Goal: Transaction & Acquisition: Subscribe to service/newsletter

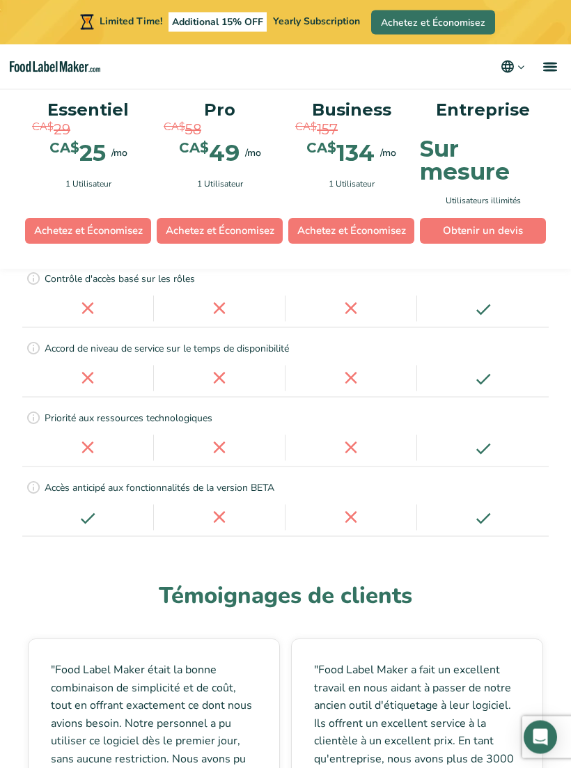
scroll to position [5815, 0]
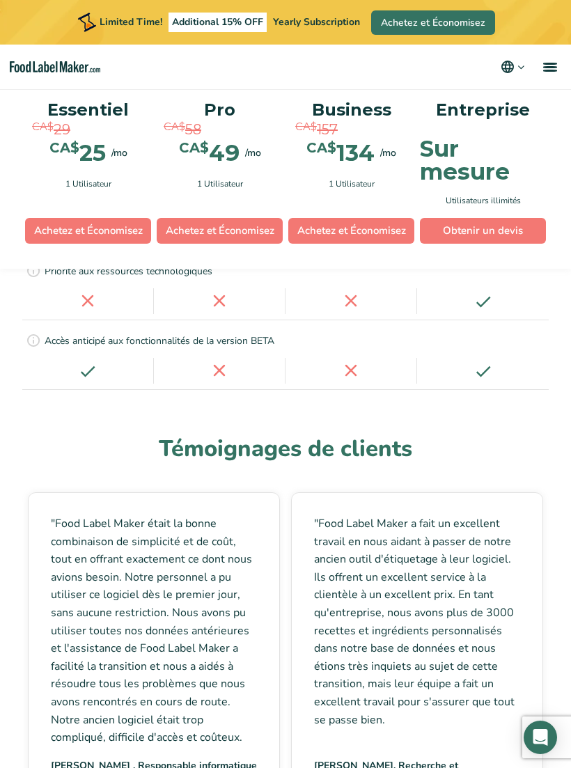
click at [515, 226] on link "Obtenir un devis" at bounding box center [483, 231] width 126 height 26
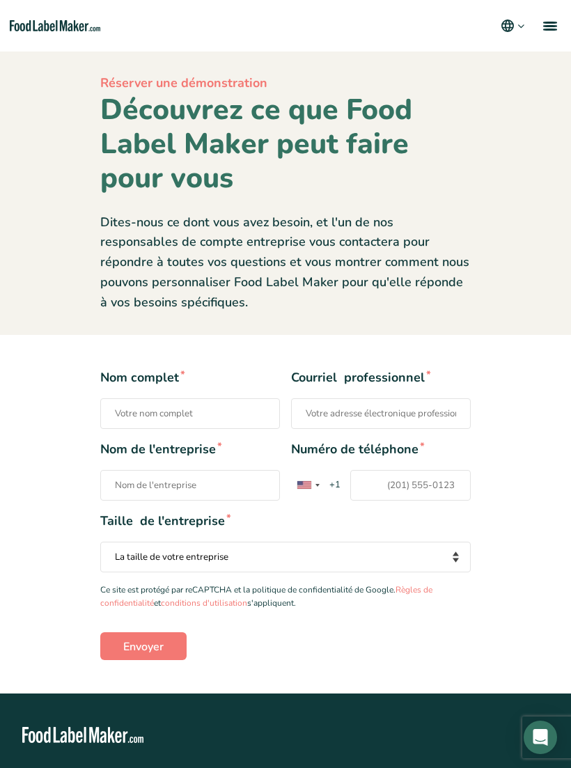
click at [141, 403] on input "Nom complet *" at bounding box center [190, 413] width 180 height 31
type input "Marie-Pier Duval"
click at [420, 417] on input "Courriel professionnel *" at bounding box center [381, 413] width 180 height 31
type input "mpduval@soinsaurea.ca"
click at [132, 481] on input "Nom de l'entreprise *" at bounding box center [190, 485] width 180 height 31
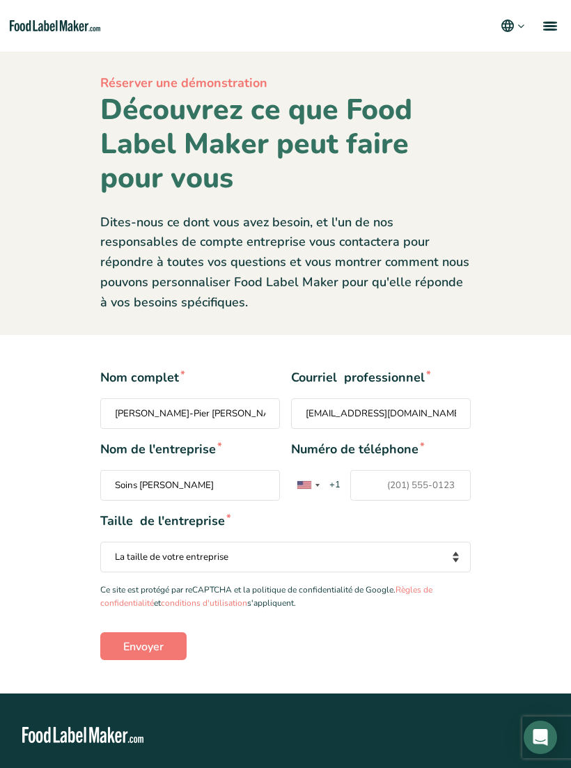
type input "Soins Auréa"
click at [415, 473] on input "Numéro de téléphone * United States +1 United Kingdom +44 Afghanistan (‫افغانست…" at bounding box center [410, 485] width 121 height 31
click at [318, 476] on div "Contact form" at bounding box center [308, 485] width 32 height 29
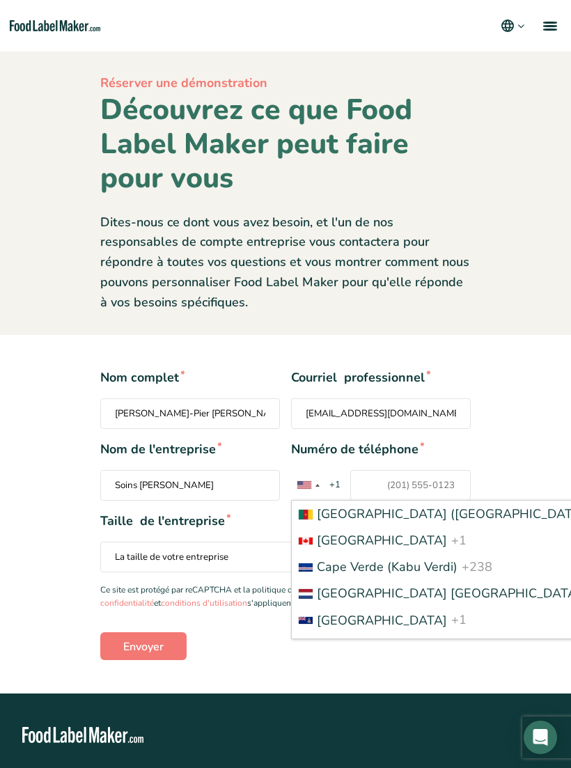
scroll to position [1031, 0]
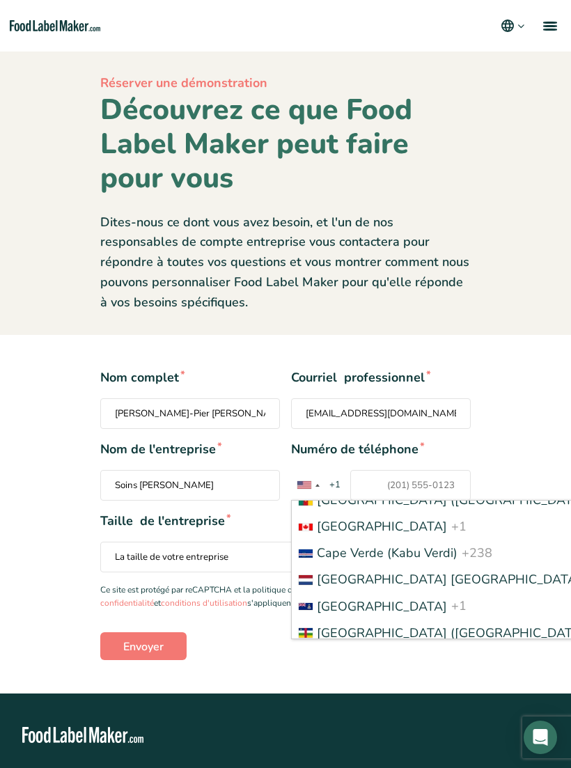
click at [451, 518] on span "+1" at bounding box center [458, 526] width 15 height 17
click at [364, 501] on input "Numéro de téléphone * United States +1 United Kingdom +44 Afghanistan (‫افغانست…" at bounding box center [410, 485] width 121 height 31
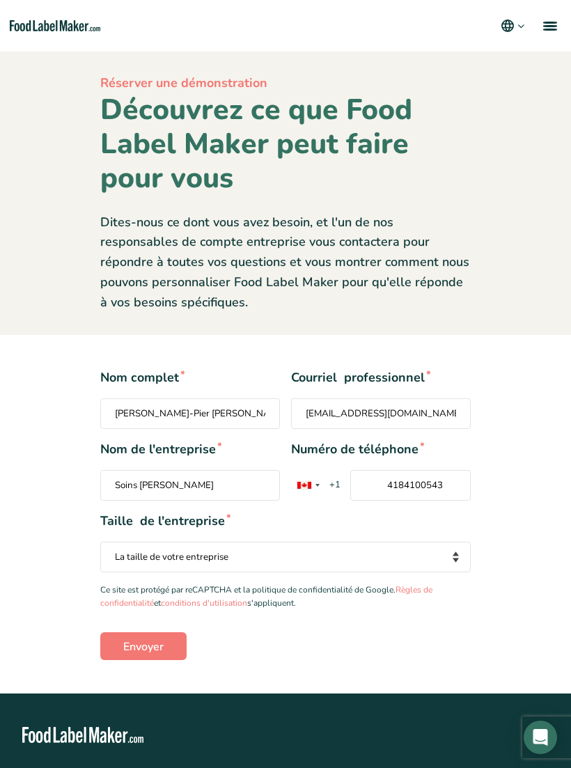
type input "4184100543"
click at [549, 484] on div "Nom complet * Marie-Pier Duval Courriel professionnel * mpduval@soinsaurea.ca N…" at bounding box center [285, 514] width 571 height 292
click at [443, 547] on select "La taille de votre entreprise Moins de 10 employés 10 à 50 employés 51 à 500 em…" at bounding box center [285, 557] width 371 height 31
select select "10 to 50 Employees"
click at [148, 635] on input "Envoyer" at bounding box center [143, 646] width 86 height 28
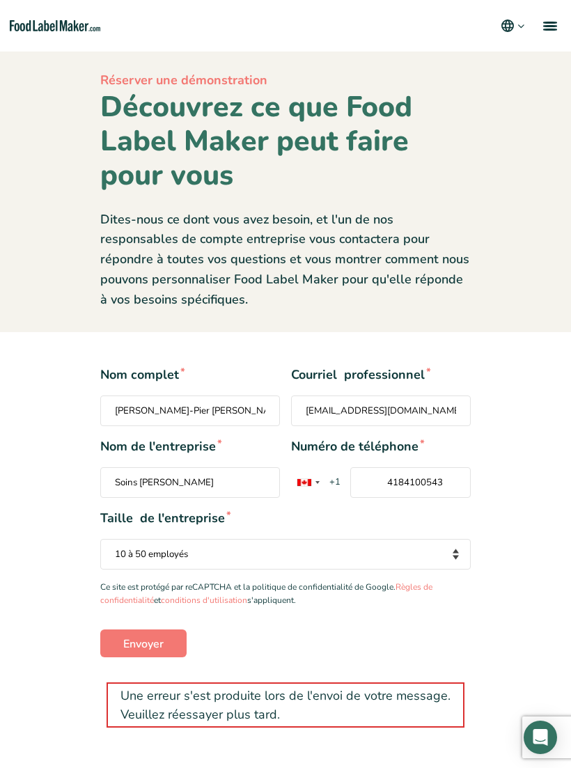
scroll to position [3, 0]
click at [144, 635] on input "Envoyer" at bounding box center [143, 643] width 86 height 28
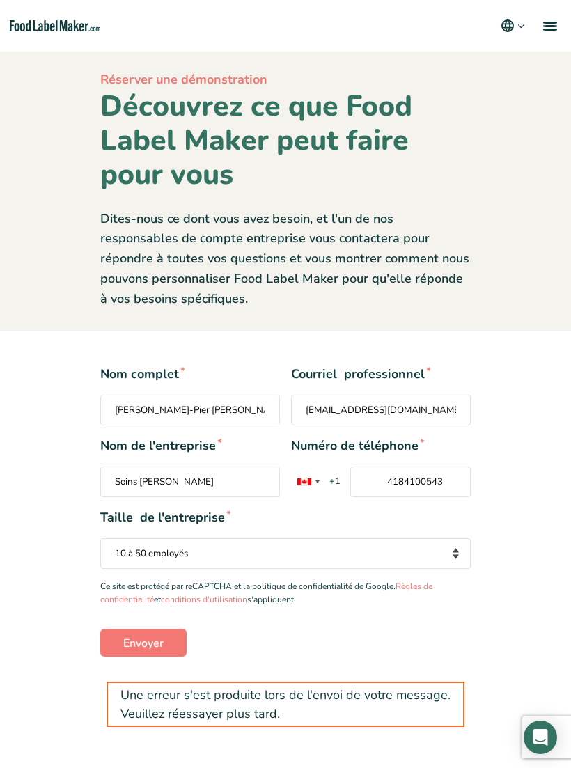
scroll to position [0, 0]
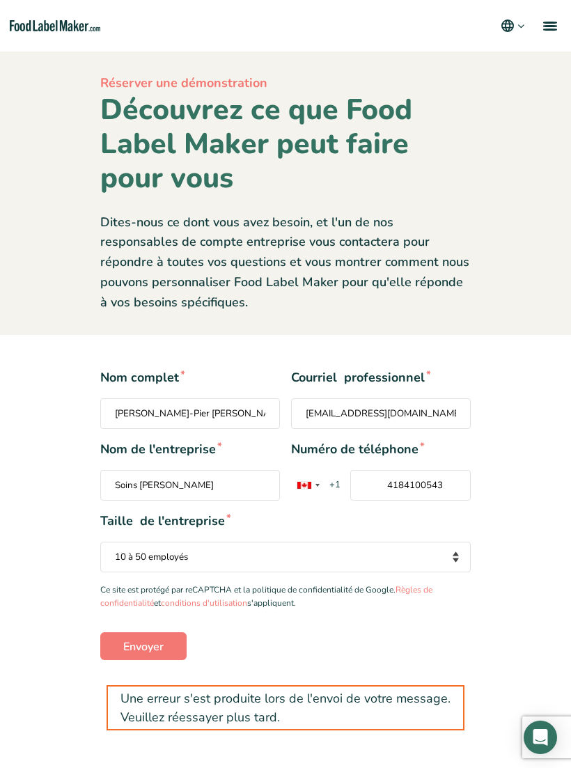
click at [422, 410] on input "mpduval@soinsaurea.ca" at bounding box center [381, 413] width 180 height 31
type input "m"
type input "info@soinsaurea.ca"
click at [143, 639] on input "Envoyer" at bounding box center [143, 646] width 86 height 28
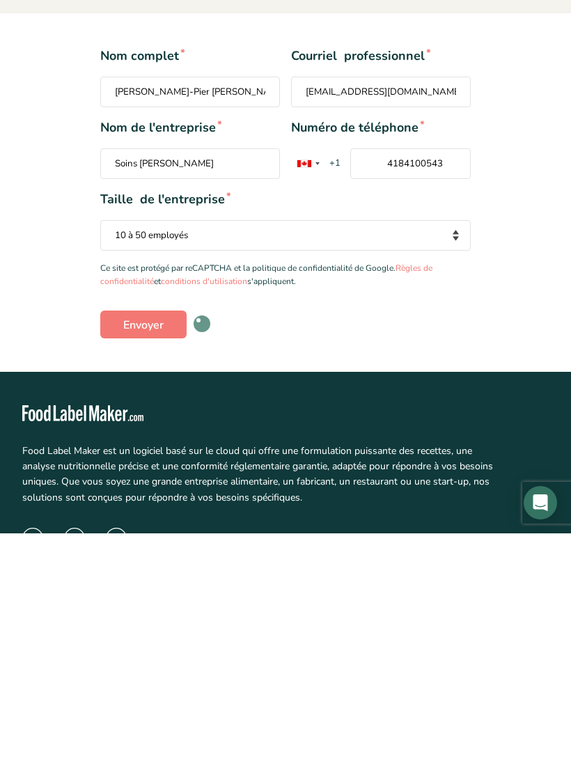
scroll to position [152, 0]
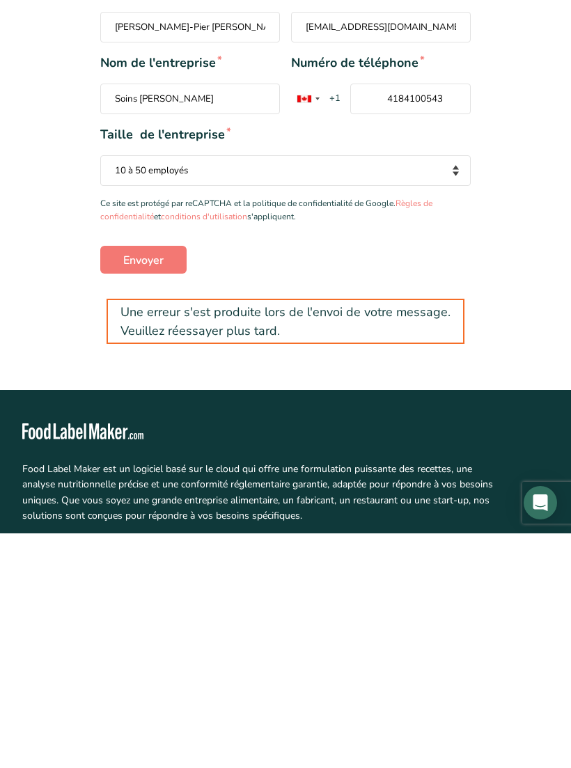
click at [146, 481] on input "Envoyer" at bounding box center [143, 495] width 86 height 28
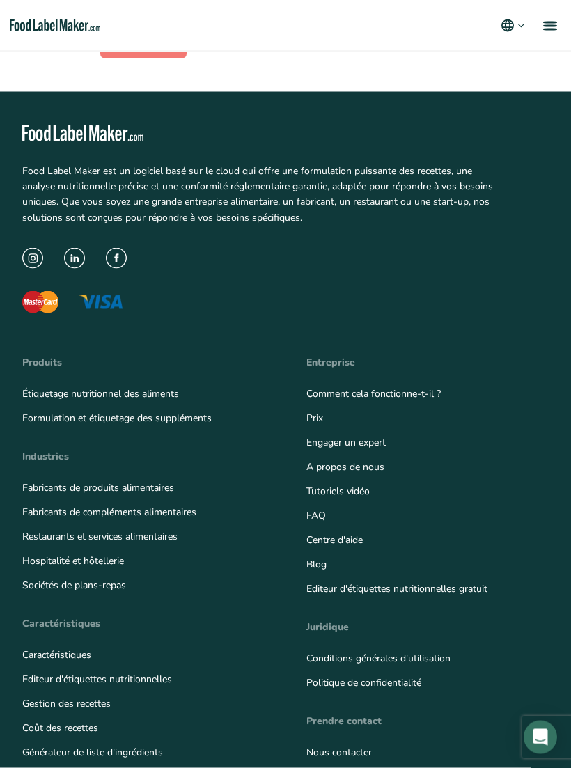
scroll to position [603, 0]
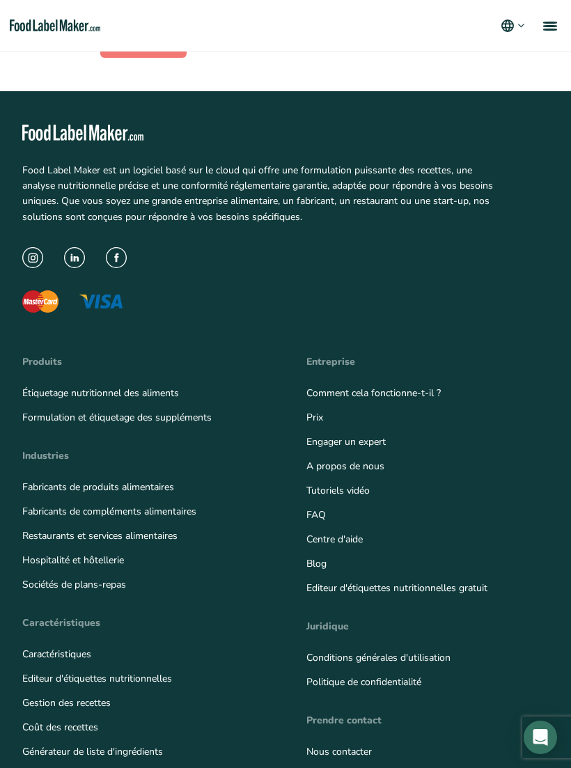
click at [474, 586] on link "Editeur d'étiquettes nutritionnelles gratuit" at bounding box center [396, 588] width 181 height 13
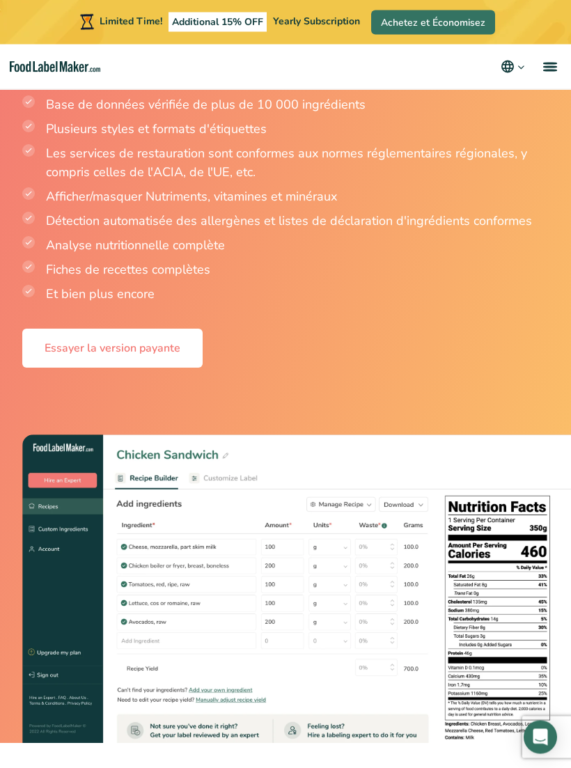
scroll to position [3031, 0]
click at [130, 329] on link "Essayer la version payante" at bounding box center [112, 348] width 180 height 39
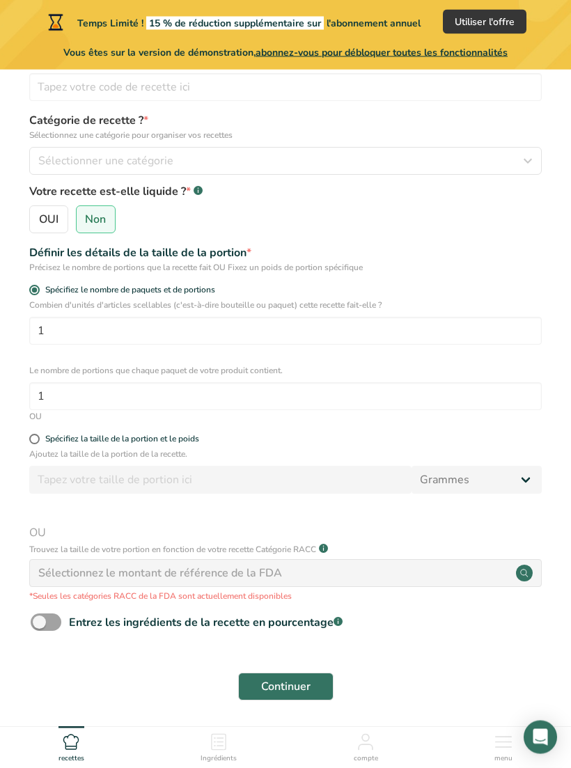
scroll to position [168, 0]
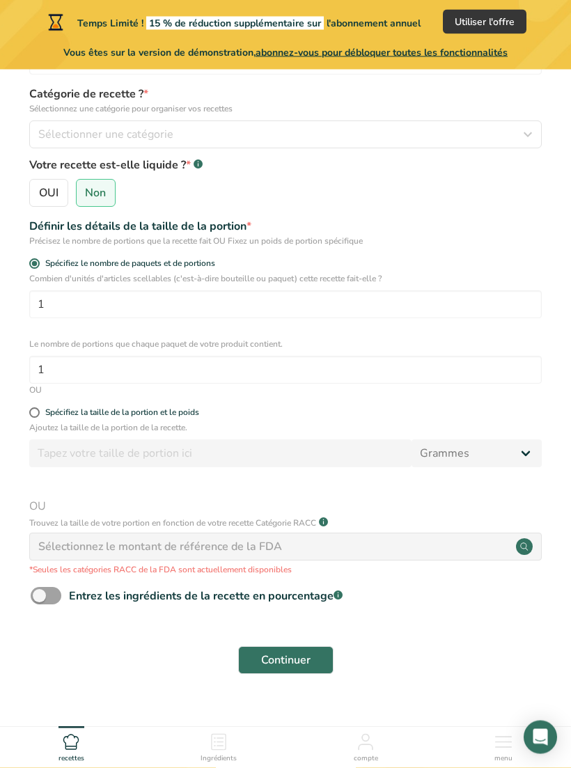
click at [472, 545] on div "Sélectionnez le montant de référence de la FDA" at bounding box center [285, 548] width 513 height 28
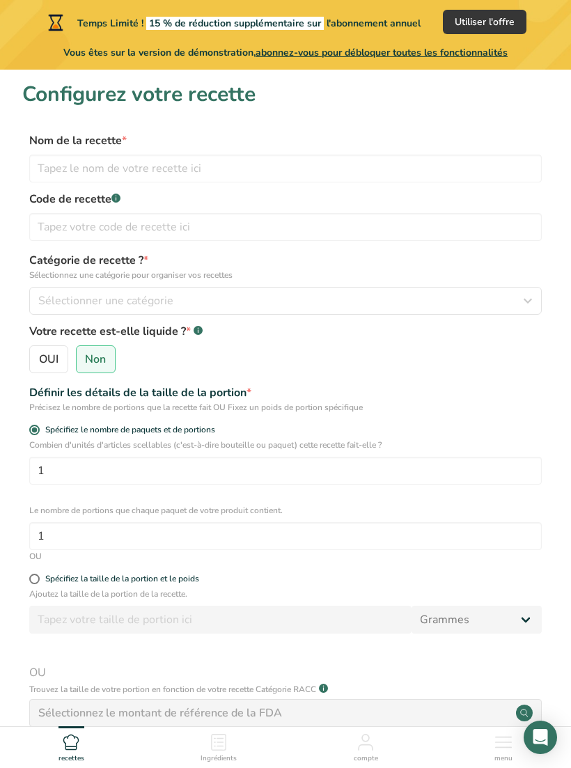
scroll to position [0, 0]
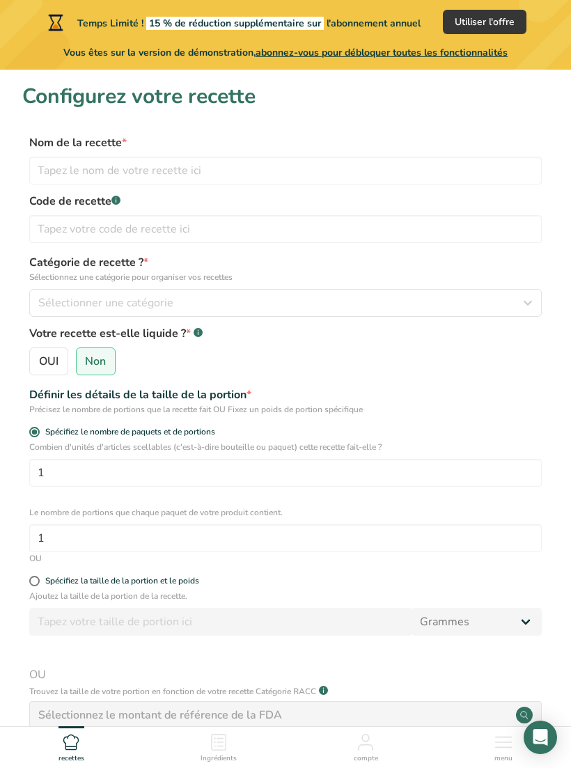
click at [445, 53] on span "abonnez-vous pour débloquer toutes les fonctionnalités" at bounding box center [382, 52] width 252 height 13
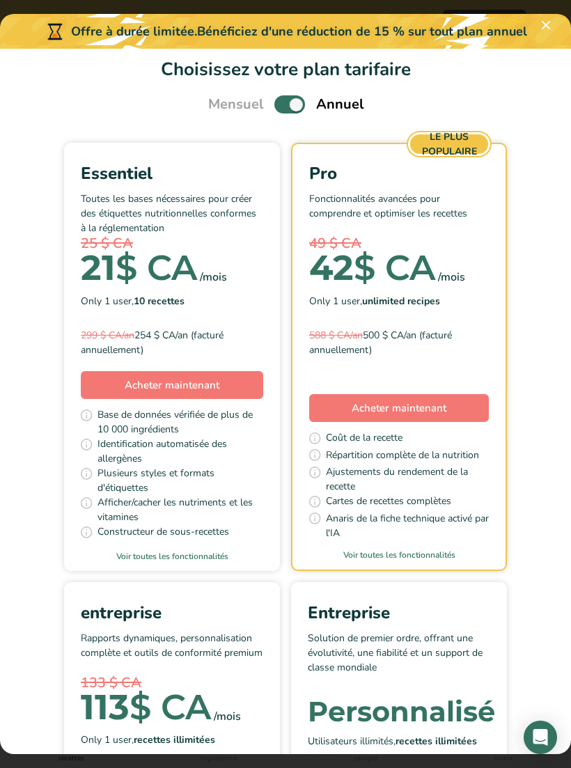
scroll to position [49, 0]
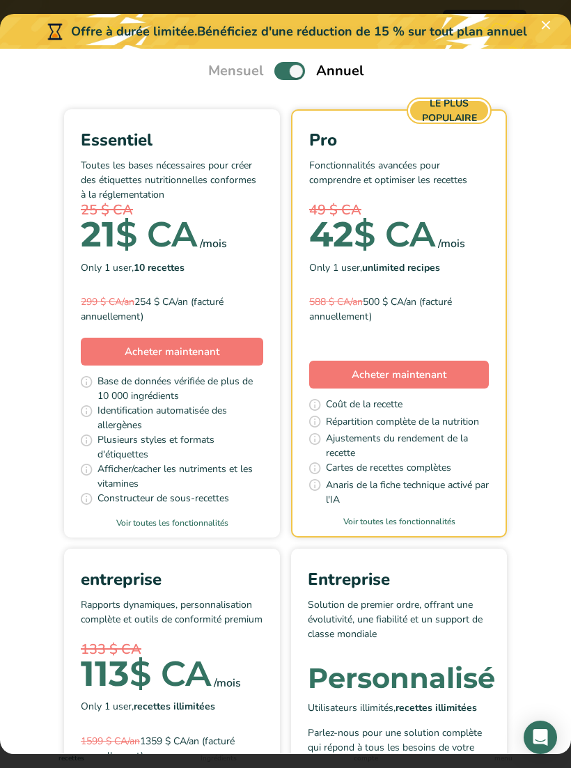
click at [204, 605] on p "Rapports dynamiques, personnalisation complète et outils de conformité premium" at bounding box center [172, 619] width 182 height 42
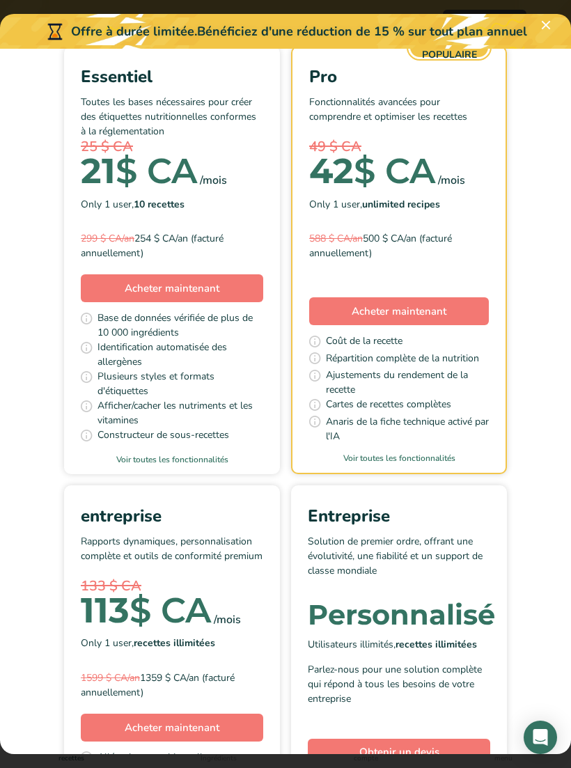
scroll to position [134, 0]
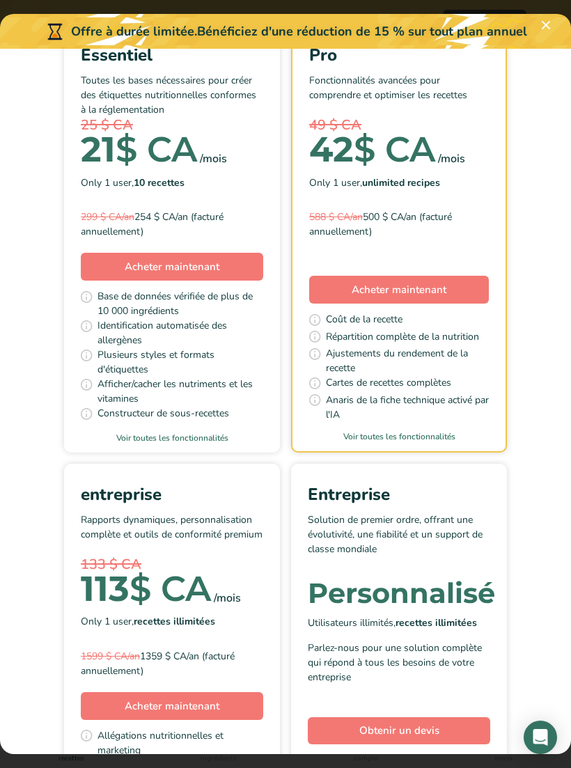
click at [201, 699] on span "Acheter maintenant" at bounding box center [172, 706] width 95 height 14
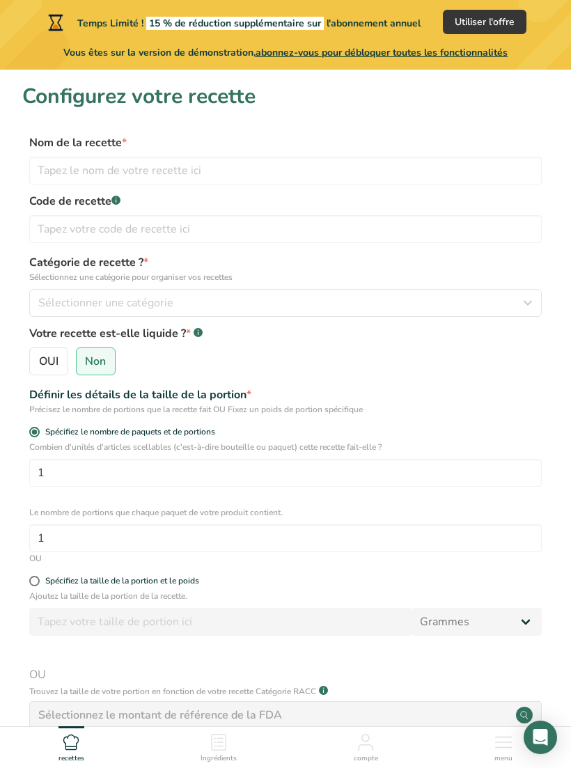
click at [476, 52] on span "abonnez-vous pour débloquer toutes les fonctionnalités" at bounding box center [382, 52] width 252 height 13
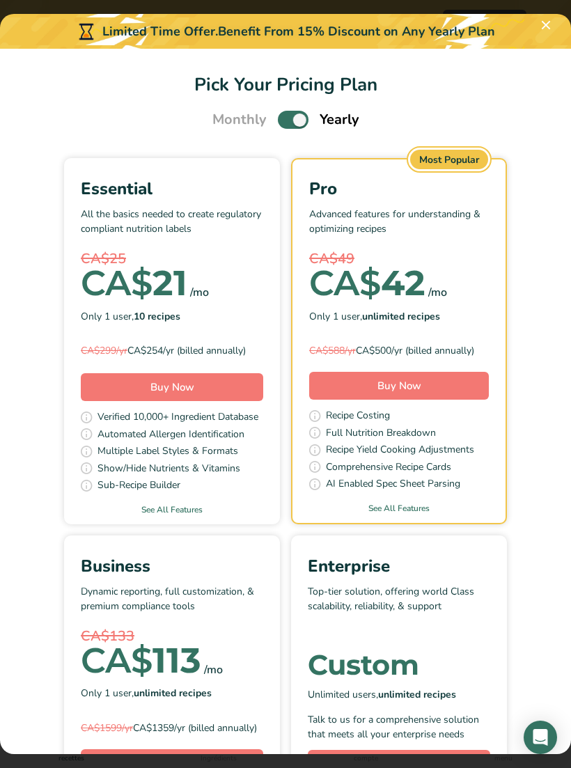
click at [416, 502] on link "See All Features" at bounding box center [399, 508] width 213 height 13
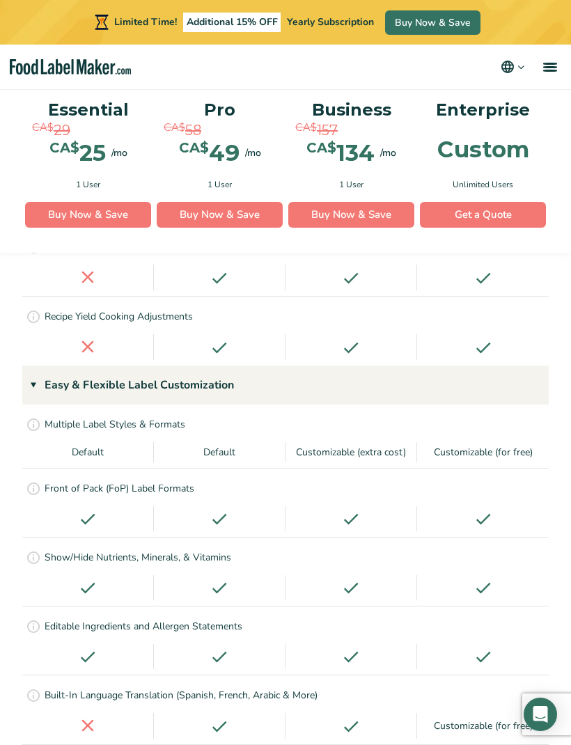
scroll to position [2310, 0]
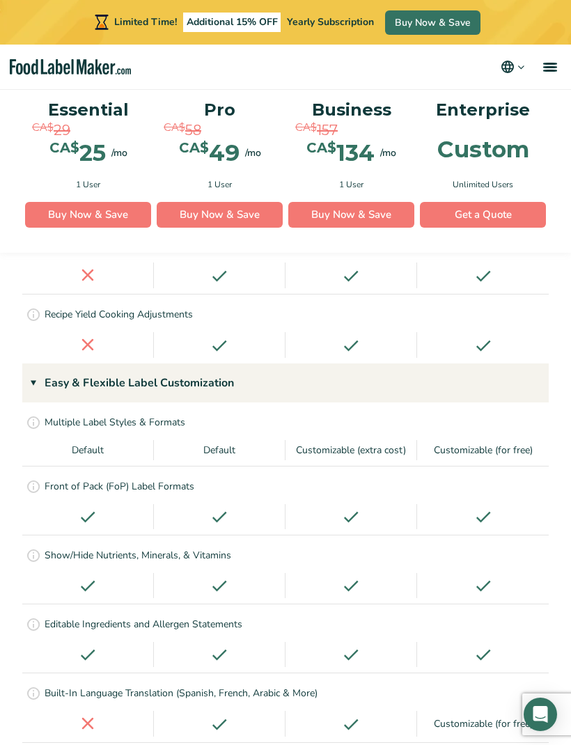
click at [382, 220] on link "Buy Now & Save" at bounding box center [351, 214] width 126 height 26
